Goal: Navigation & Orientation: Find specific page/section

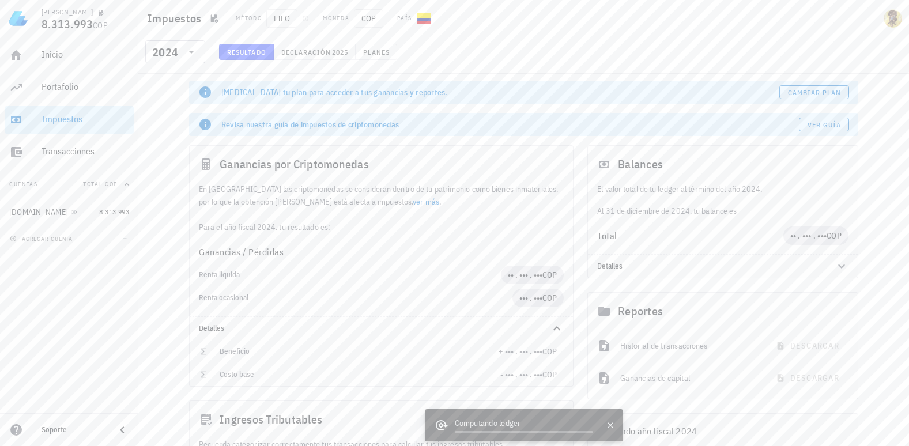
click at [92, 317] on div "Inicio [GEOGRAPHIC_DATA] Impuestos [GEOGRAPHIC_DATA] Cuentas Total [DEMOGRAPHIC…" at bounding box center [69, 225] width 138 height 376
click at [42, 52] on div "Inicio" at bounding box center [86, 54] width 88 height 11
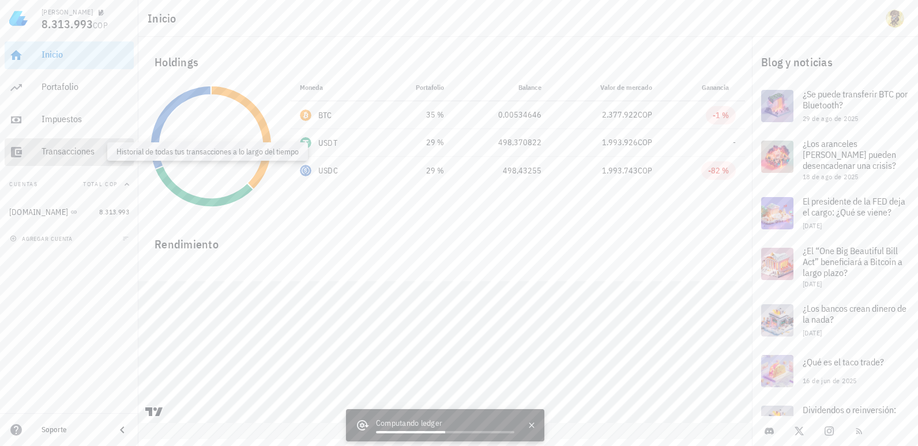
click at [75, 150] on div "Transacciones" at bounding box center [86, 151] width 88 height 11
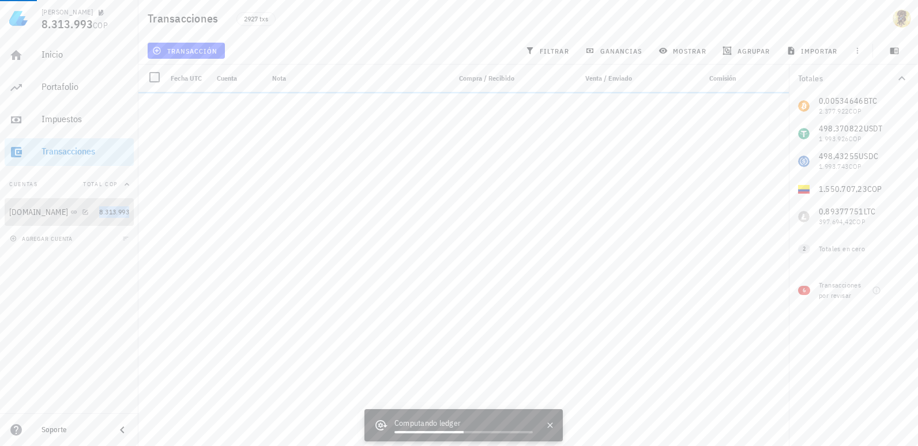
click at [99, 212] on span "8.313.993" at bounding box center [114, 212] width 30 height 9
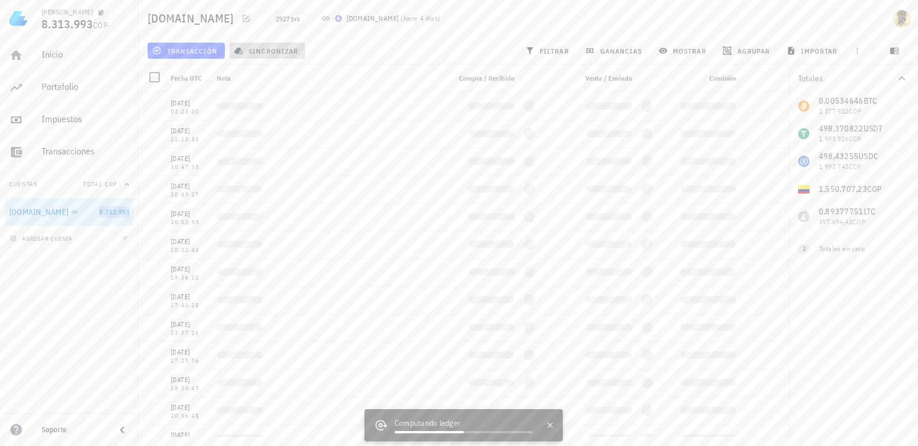
drag, startPoint x: 99, startPoint y: 212, endPoint x: 259, endPoint y: 47, distance: 229.9
click at [259, 47] on span "sincronizar" at bounding box center [267, 50] width 62 height 9
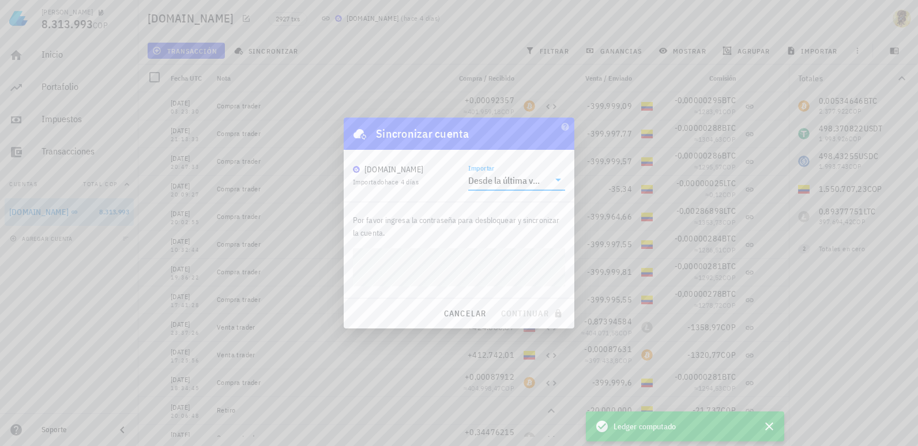
click at [544, 180] on input "Importar" at bounding box center [546, 180] width 6 height 18
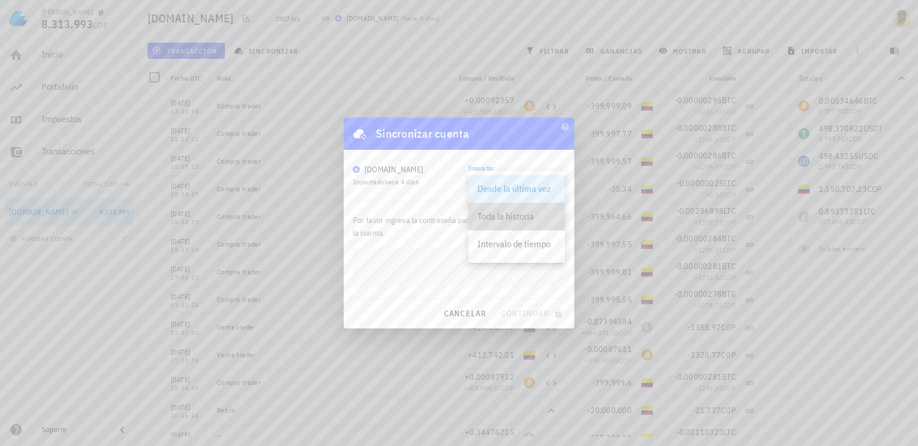
click at [530, 213] on div "Toda la historia" at bounding box center [516, 216] width 78 height 11
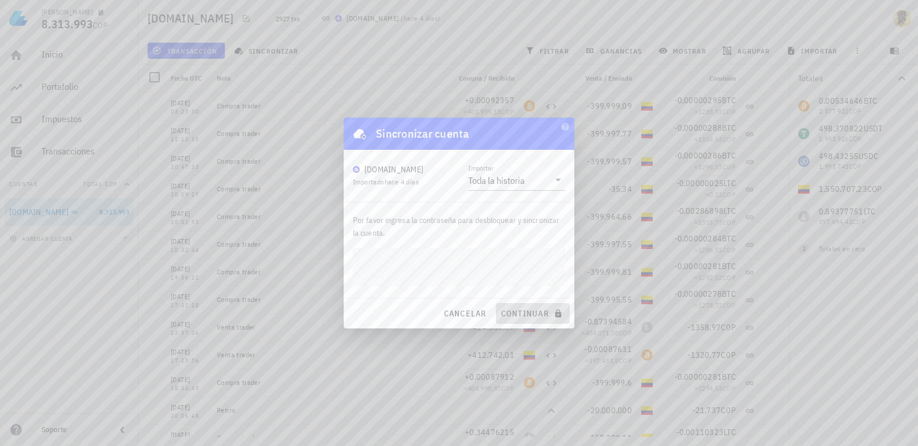
click at [525, 314] on span "continuar" at bounding box center [532, 313] width 65 height 10
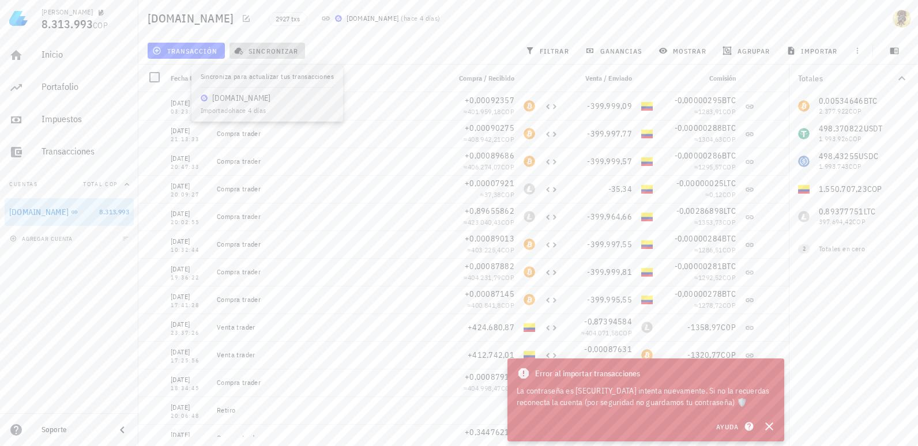
click at [263, 50] on span "sincronizar" at bounding box center [267, 50] width 62 height 9
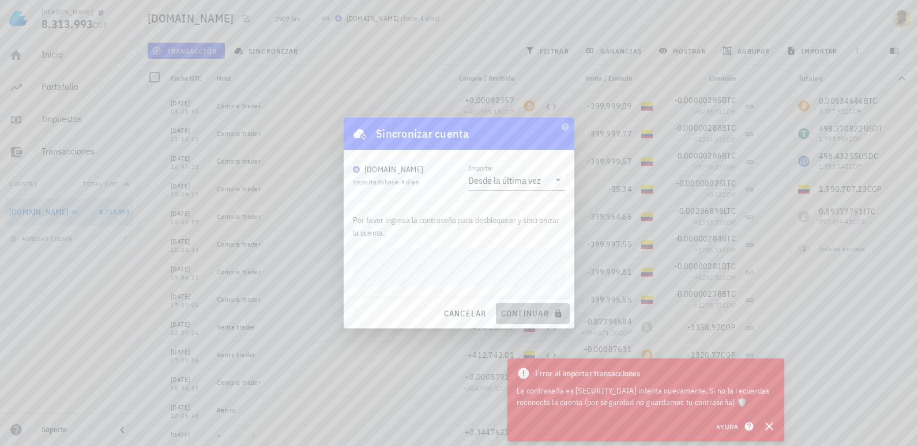
click at [540, 312] on span "continuar" at bounding box center [532, 313] width 65 height 10
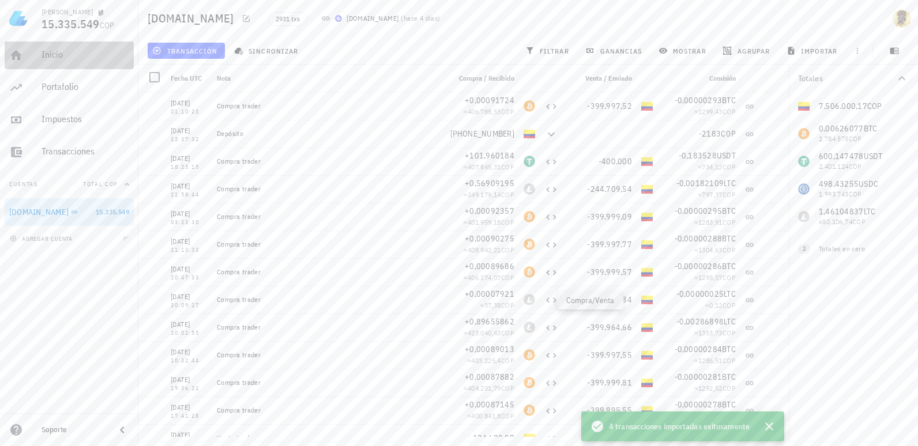
click at [57, 52] on div "Inicio" at bounding box center [86, 54] width 88 height 11
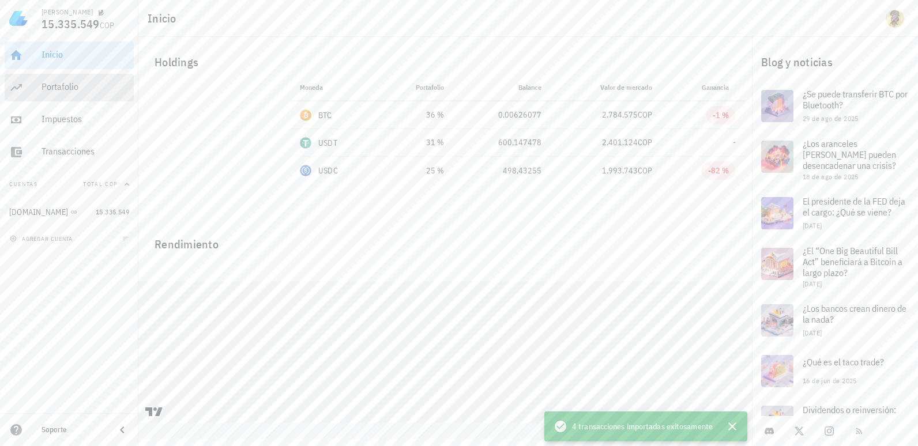
click at [56, 90] on div "Portafolio" at bounding box center [86, 86] width 88 height 11
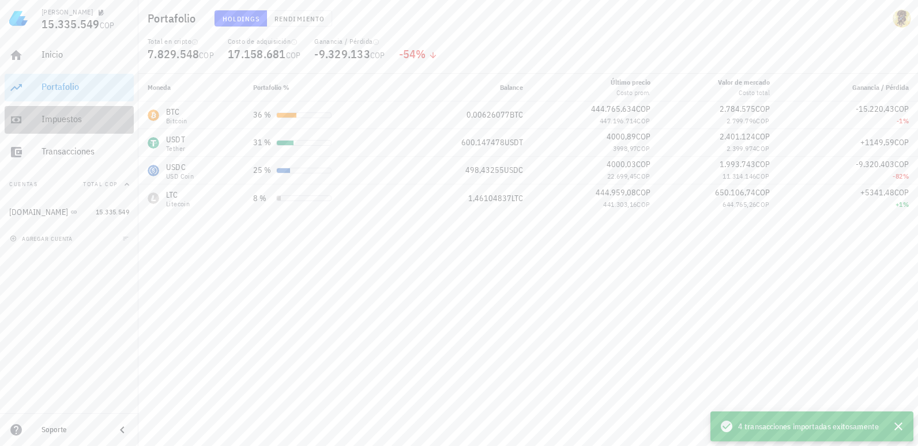
click at [61, 116] on div "Impuestos" at bounding box center [86, 119] width 88 height 11
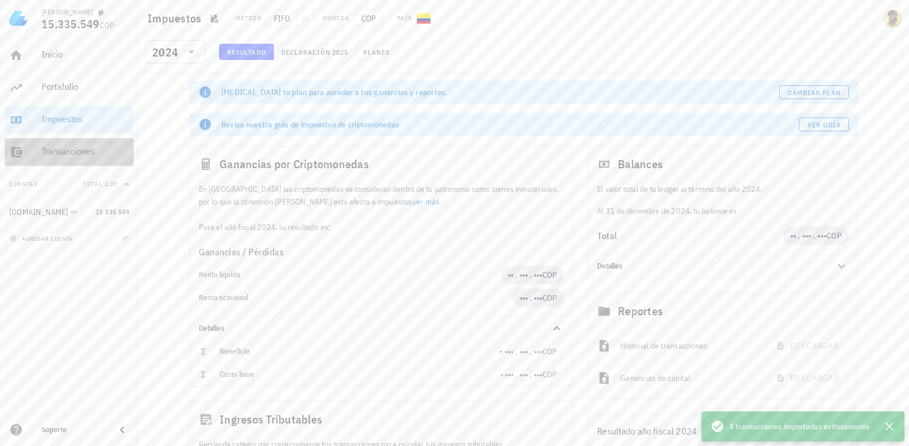
click at [79, 159] on div "Transacciones" at bounding box center [86, 152] width 88 height 26
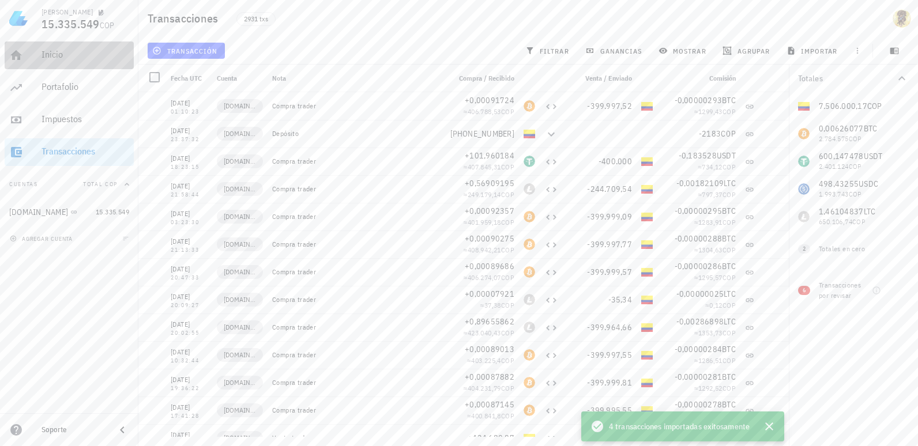
click at [77, 61] on div "Inicio" at bounding box center [86, 55] width 88 height 26
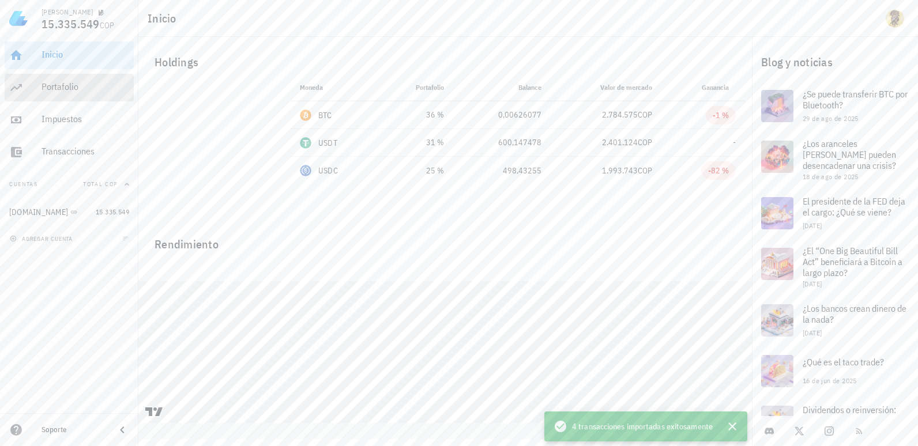
click at [48, 93] on div "Portafolio" at bounding box center [86, 87] width 88 height 26
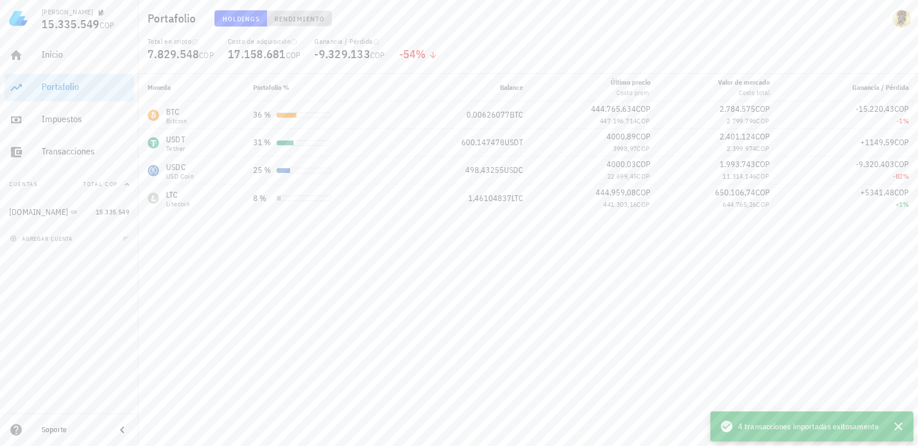
click at [287, 20] on span "Rendimiento" at bounding box center [299, 18] width 51 height 9
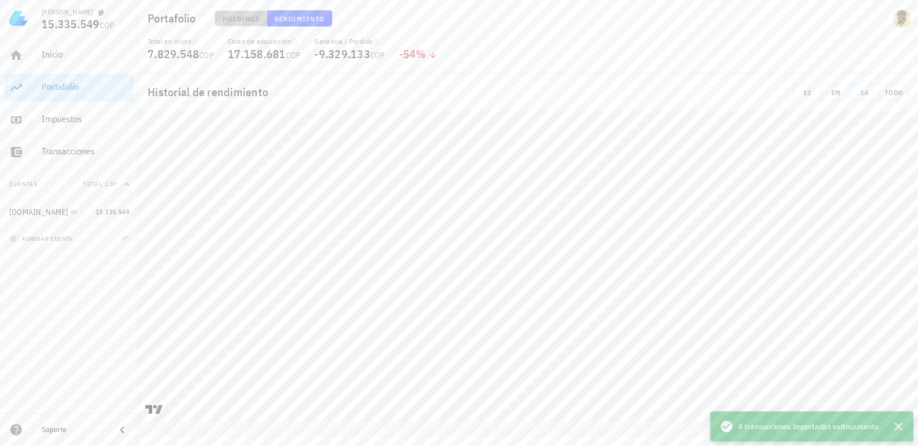
click at [257, 16] on span "Holdings" at bounding box center [241, 18] width 38 height 9
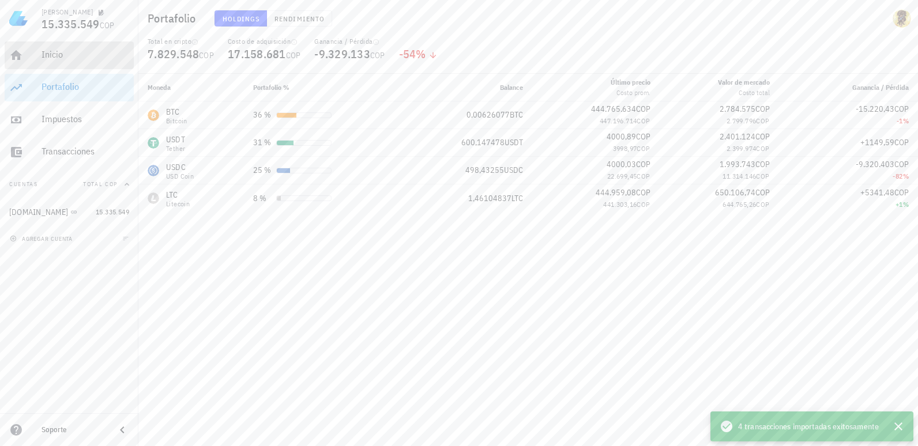
click at [62, 62] on div "Inicio" at bounding box center [86, 55] width 88 height 26
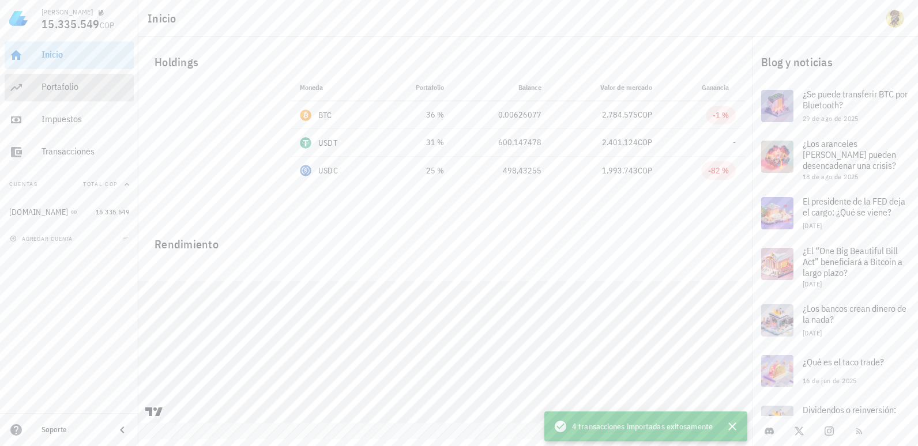
click at [62, 96] on div "Portafolio" at bounding box center [86, 87] width 88 height 26
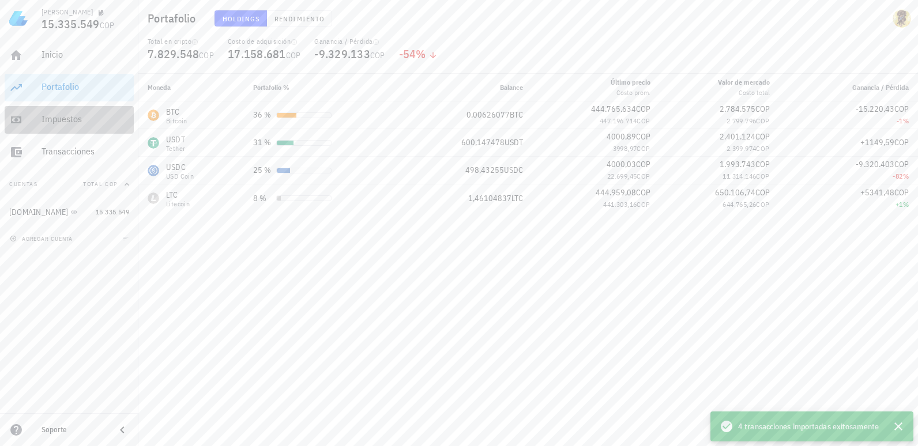
drag, startPoint x: 60, startPoint y: 119, endPoint x: 59, endPoint y: 125, distance: 5.8
click at [59, 119] on div "Impuestos" at bounding box center [86, 119] width 88 height 11
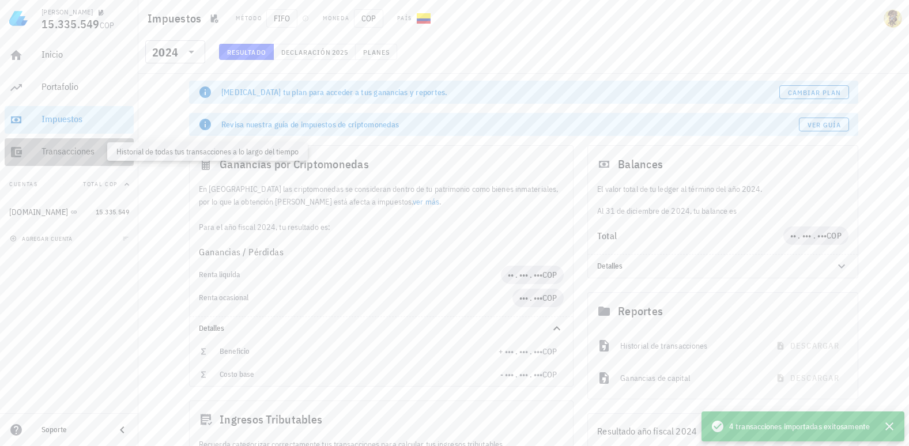
click at [59, 146] on div "Transacciones" at bounding box center [86, 151] width 88 height 11
